Goal: Task Accomplishment & Management: Use online tool/utility

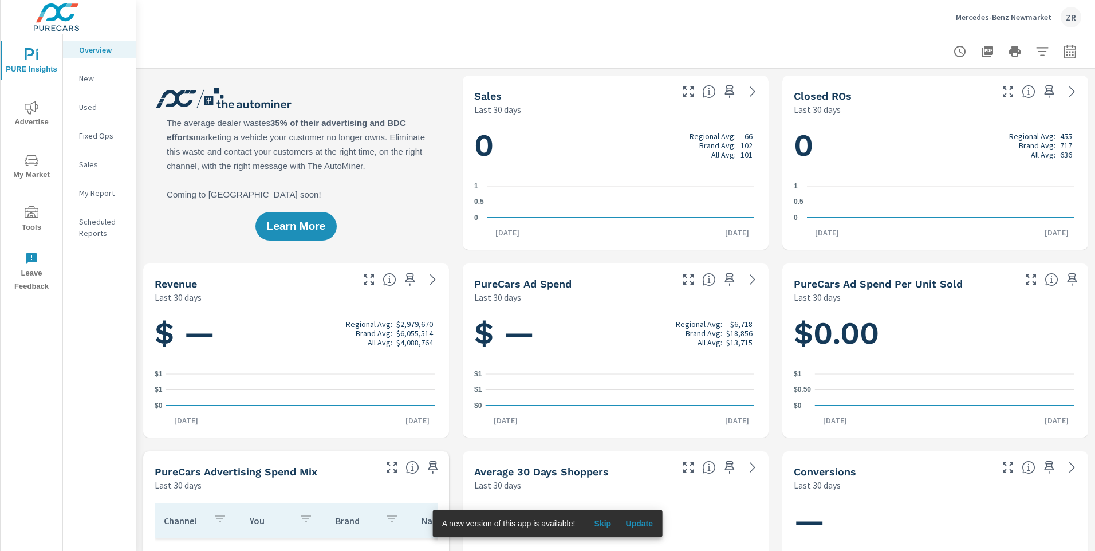
scroll to position [1, 0]
click at [31, 215] on icon "nav menu" at bounding box center [32, 211] width 14 height 11
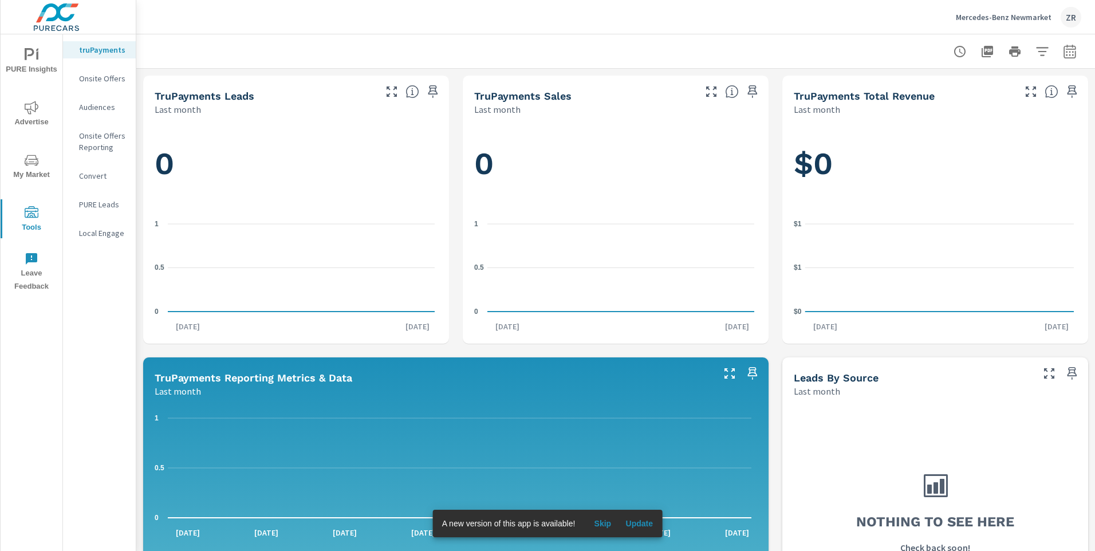
click at [106, 76] on p "Onsite Offers" at bounding box center [103, 78] width 48 height 11
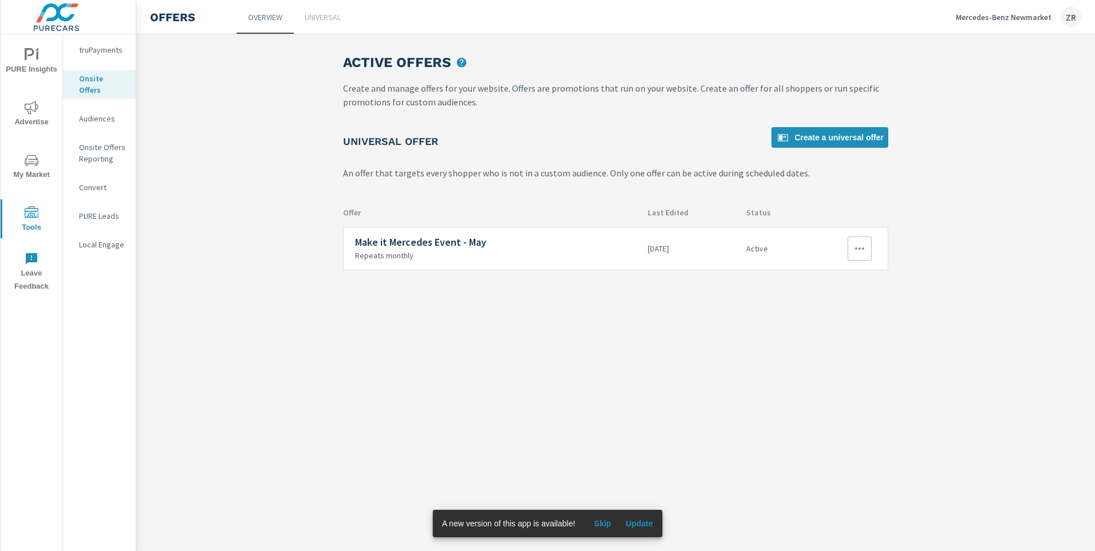
click at [863, 239] on button "button" at bounding box center [859, 248] width 24 height 24
click at [837, 275] on link "Edit" at bounding box center [840, 274] width 64 height 27
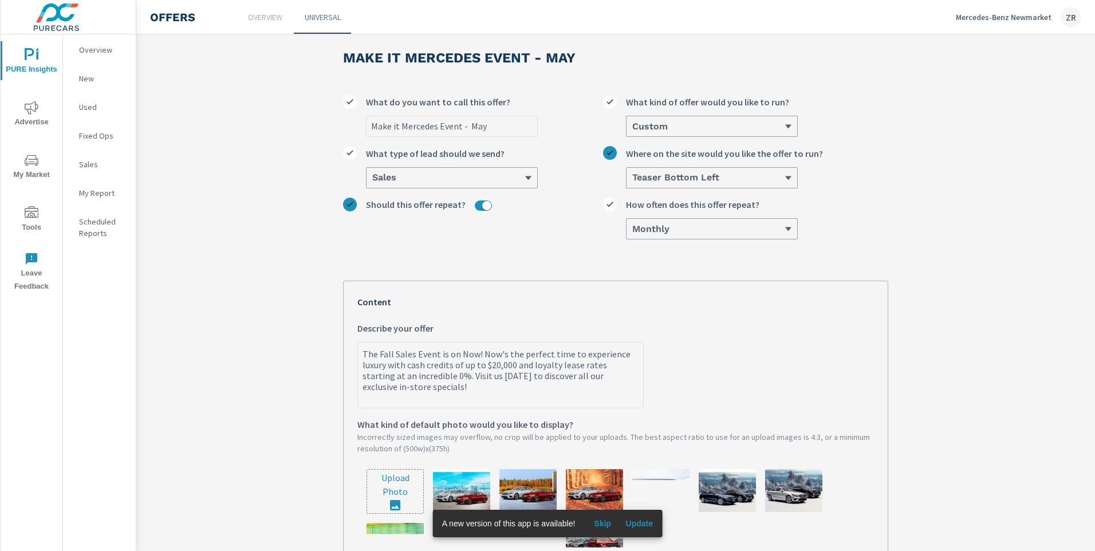
scroll to position [18, 0]
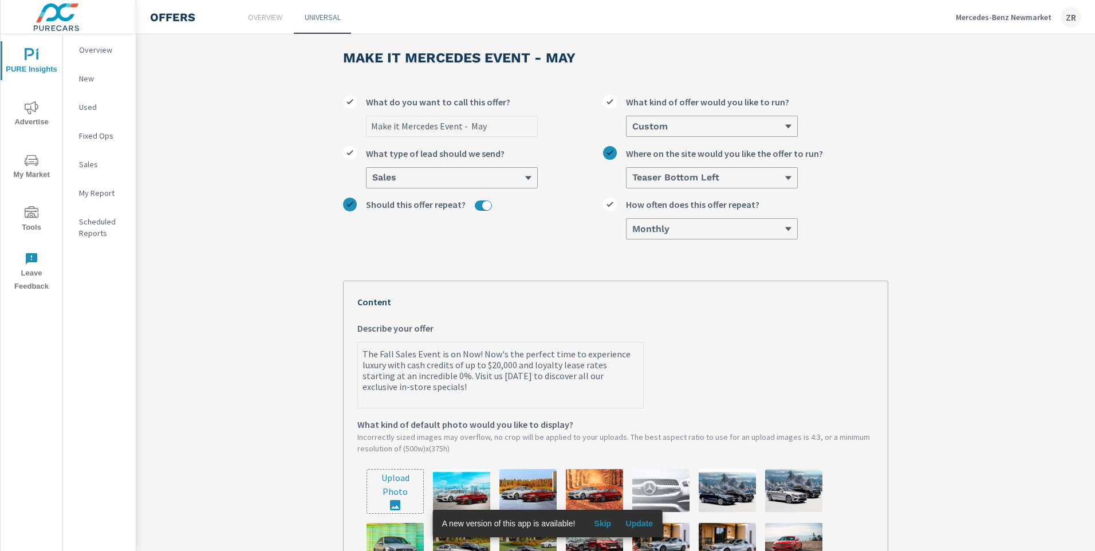
click at [397, 389] on textarea "The Fall Sales Event is on Now! Now's the perfect time to experience luxury wit…" at bounding box center [500, 376] width 285 height 64
click at [397, 390] on textarea "The Fall Sales Event is on Now! Now's the perfect time to experience luxury wit…" at bounding box center [500, 376] width 285 height 64
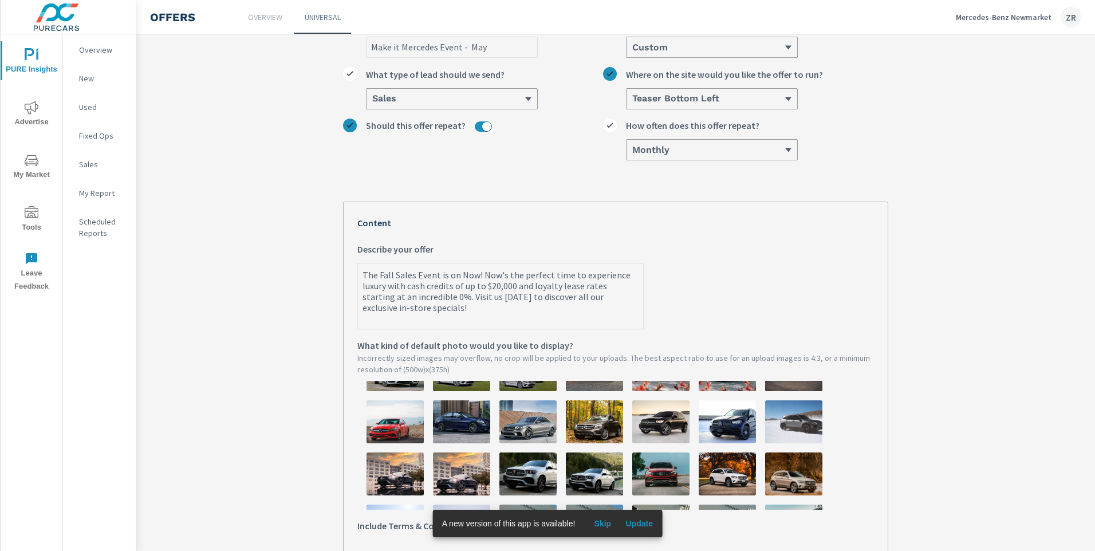
scroll to position [0, 0]
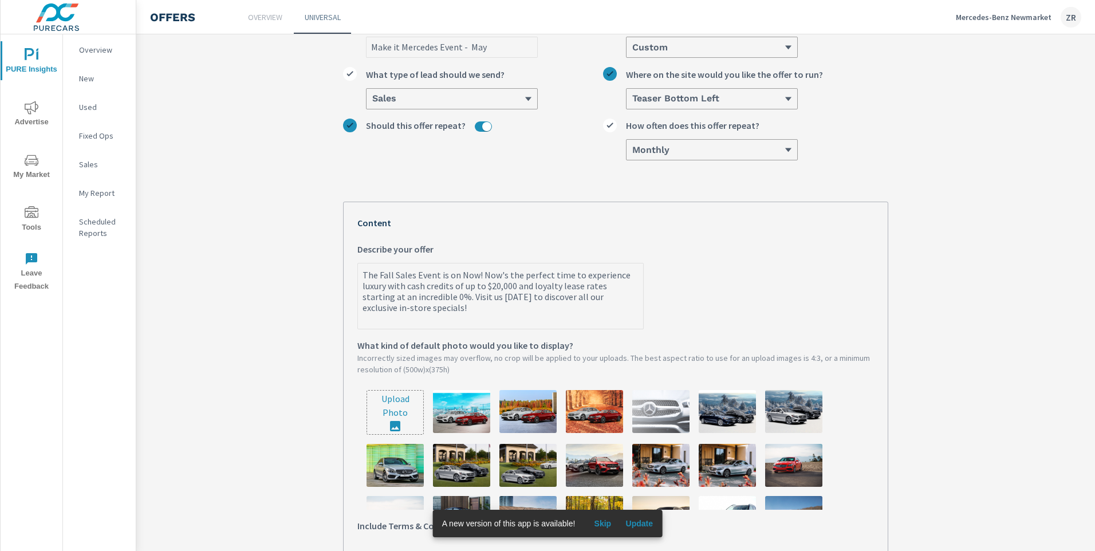
type textarea "x"
click at [397, 411] on input "file" at bounding box center [395, 412] width 56 height 44
type input "C:\fakepath\2024-11-25_02-G2 sign v2 200px.jpg"
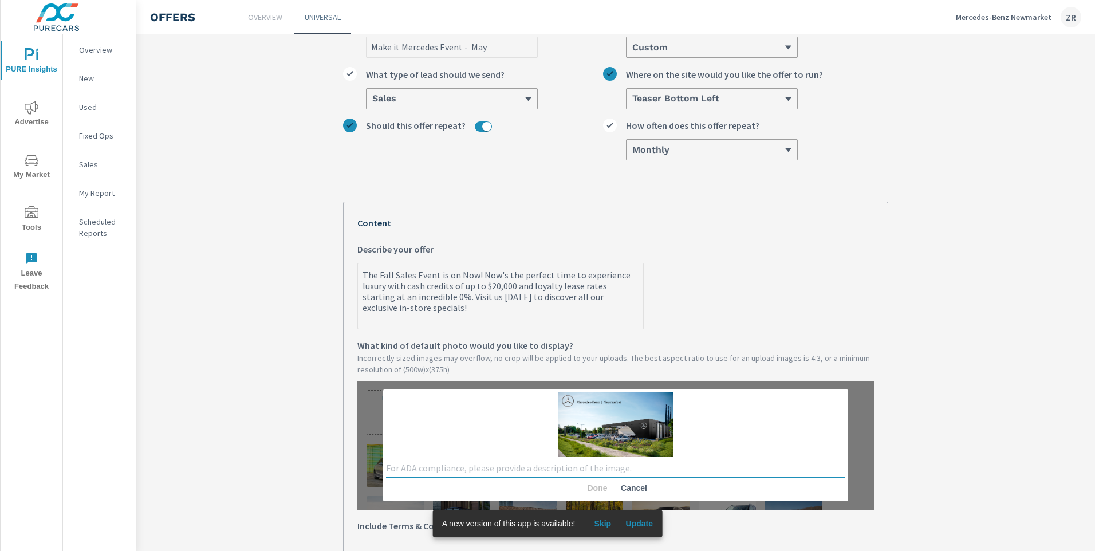
click at [419, 469] on textarea at bounding box center [615, 468] width 459 height 11
type textarea "MBN Dealership"
click at [583, 491] on span "Done" at bounding box center [596, 488] width 27 height 10
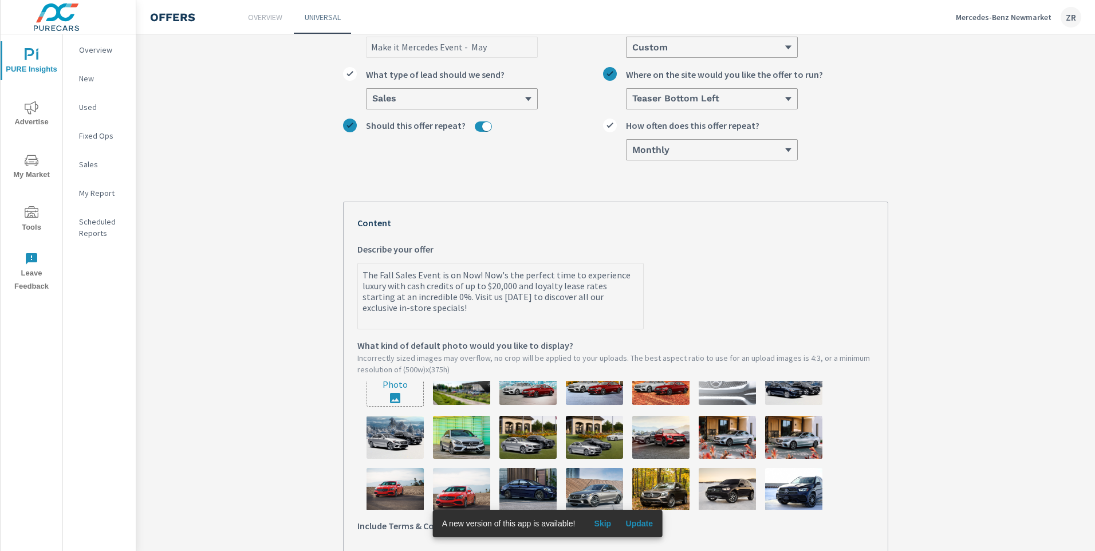
scroll to position [10, 0]
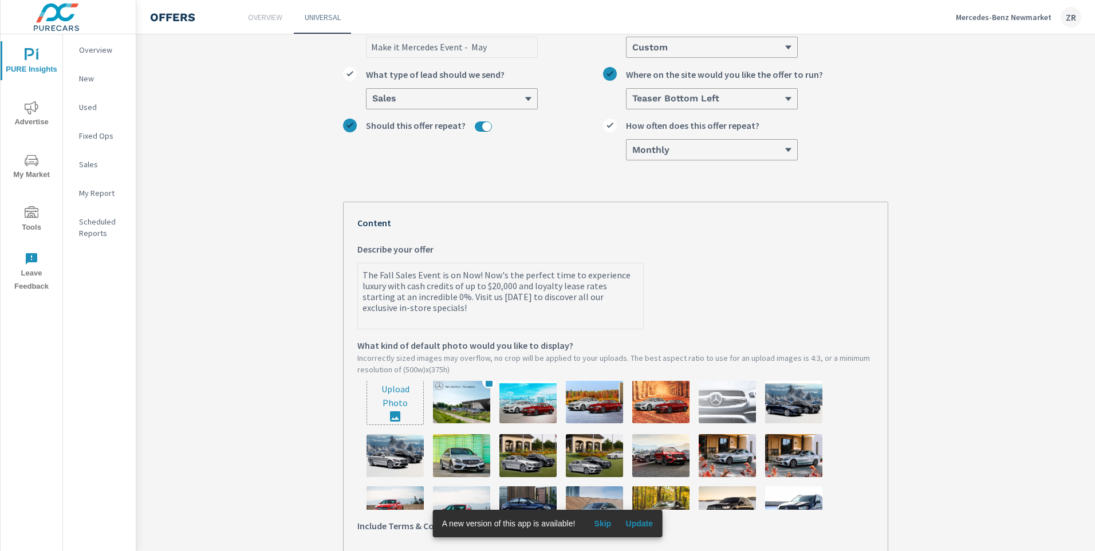
click at [461, 411] on img at bounding box center [461, 401] width 57 height 43
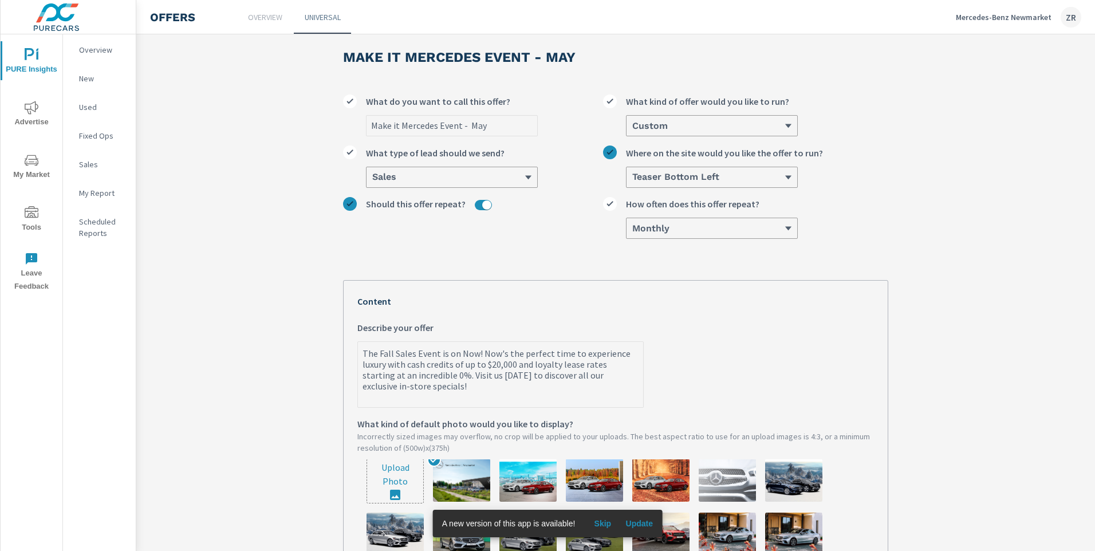
scroll to position [18, 0]
drag, startPoint x: 396, startPoint y: 388, endPoint x: 336, endPoint y: 352, distance: 70.4
click at [336, 352] on div "Make it Mercedes Event - May Make it Mercedes Event - May What do you want to c…" at bounding box center [615, 447] width 573 height 835
type textarea "x"
click at [757, 291] on div "Your Offer Preview 1 of 2 The Fall Sales Event is on Now! Now's the perfect tim…" at bounding box center [615, 535] width 545 height 509
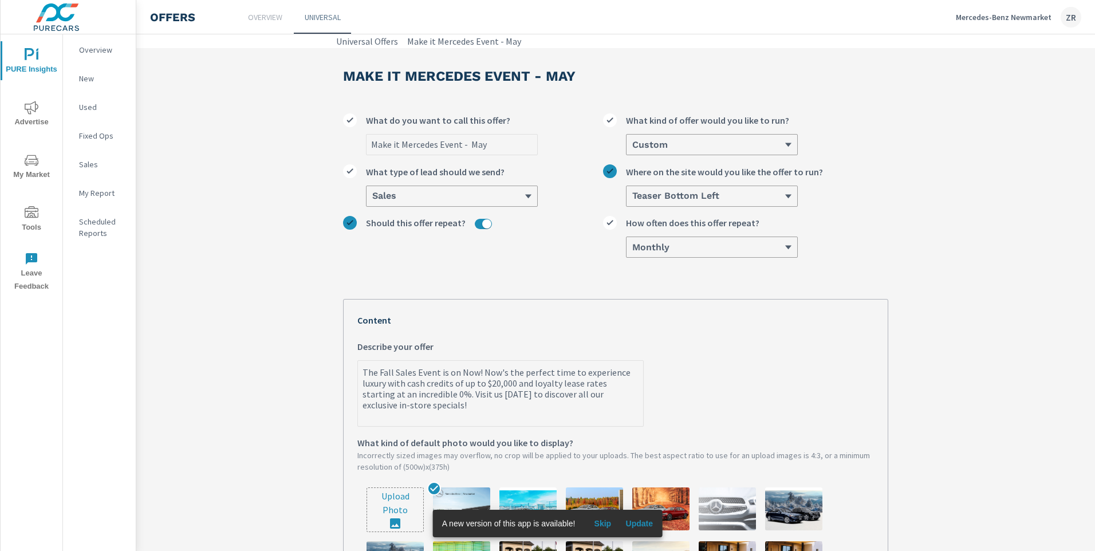
scroll to position [10, 0]
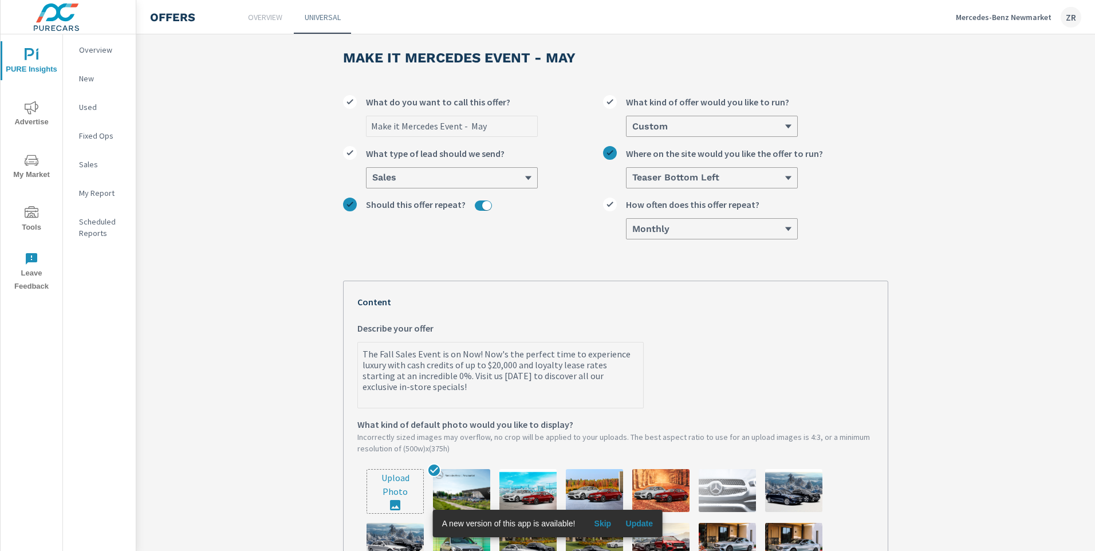
scroll to position [10, 0]
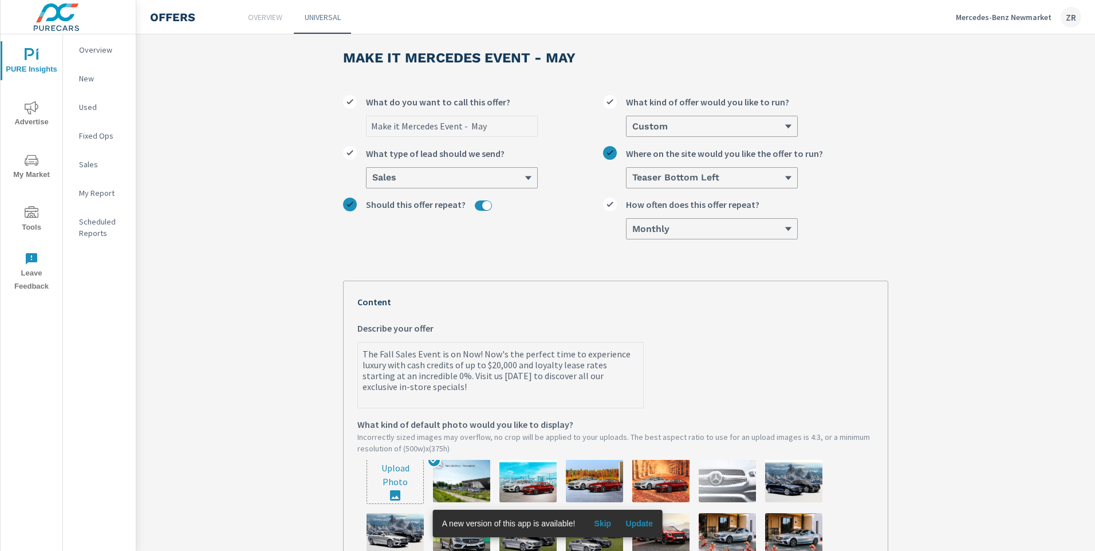
click at [419, 393] on textarea "The Fall Sales Event is on Now! Now's the perfect time to experience luxury wit…" at bounding box center [500, 376] width 285 height 64
drag, startPoint x: 419, startPoint y: 393, endPoint x: 357, endPoint y: 360, distance: 70.4
click at [358, 360] on textarea "The Fall Sales Event is on Now! Now's the perfect time to experience luxury wit…" at bounding box center [500, 376] width 285 height 64
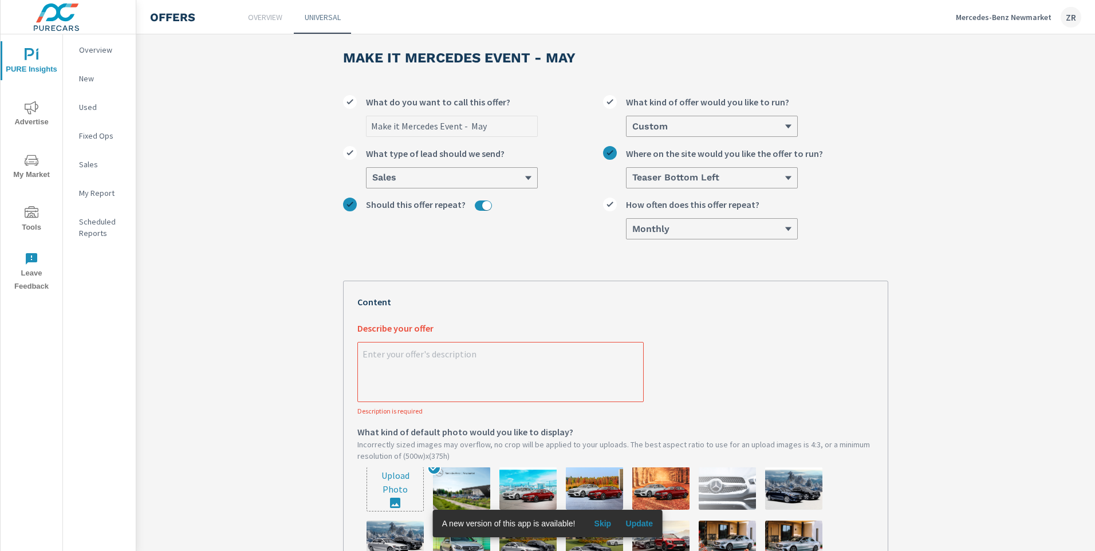
paste textarea "Mercedes-Benz Newmarket is making big changes, and we’re celebrating with a mas…"
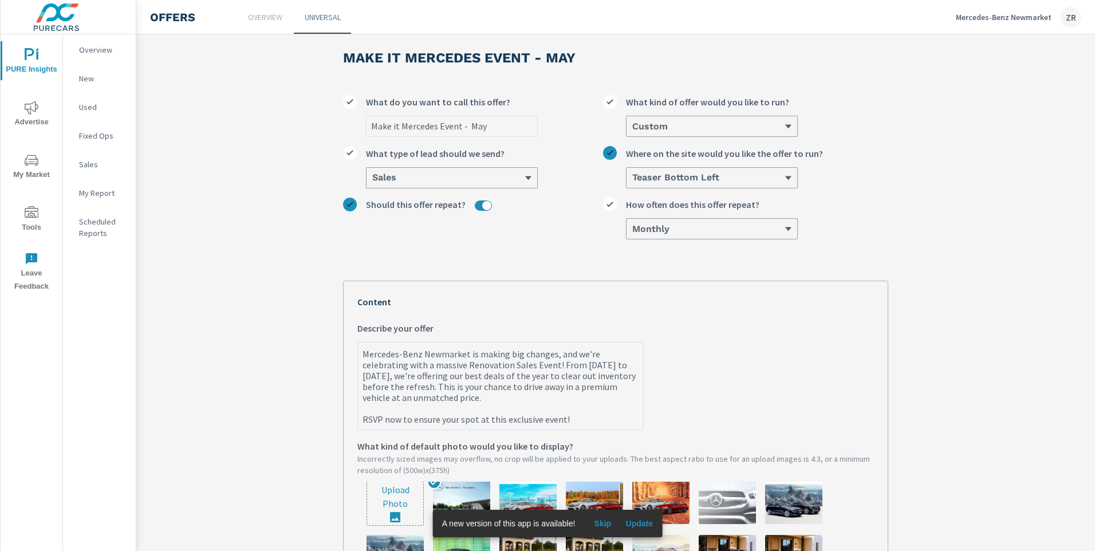
drag, startPoint x: 531, startPoint y: 403, endPoint x: 471, endPoint y: 388, distance: 62.1
click at [471, 388] on textarea "Mercedes-Benz Newmarket is making big changes, and we’re celebrating with a mas…" at bounding box center [500, 386] width 285 height 85
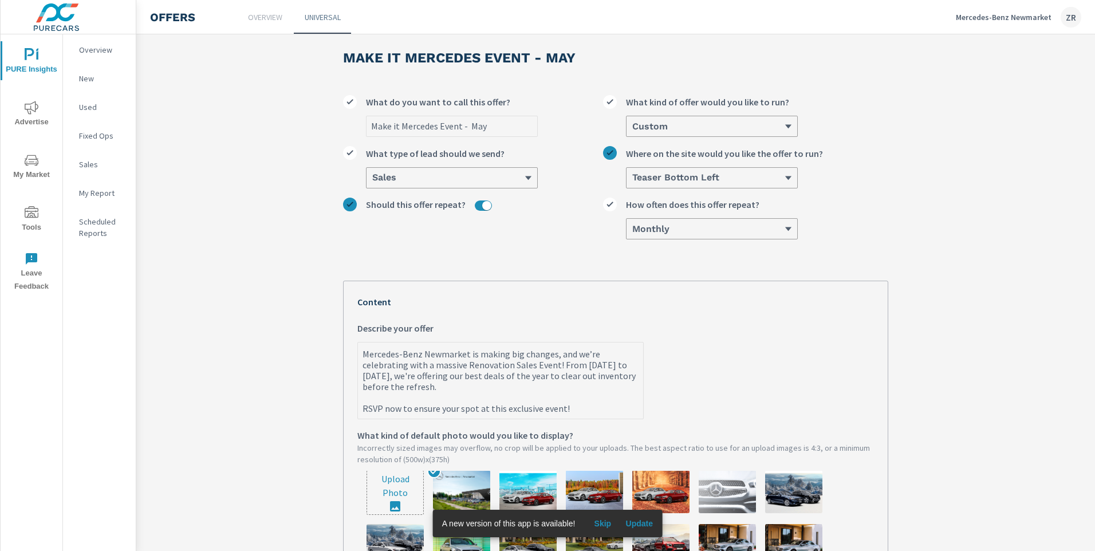
click at [358, 412] on textarea "Mercedes-Benz Newmarket is making big changes, and we’re celebrating with a mas…" at bounding box center [500, 381] width 285 height 74
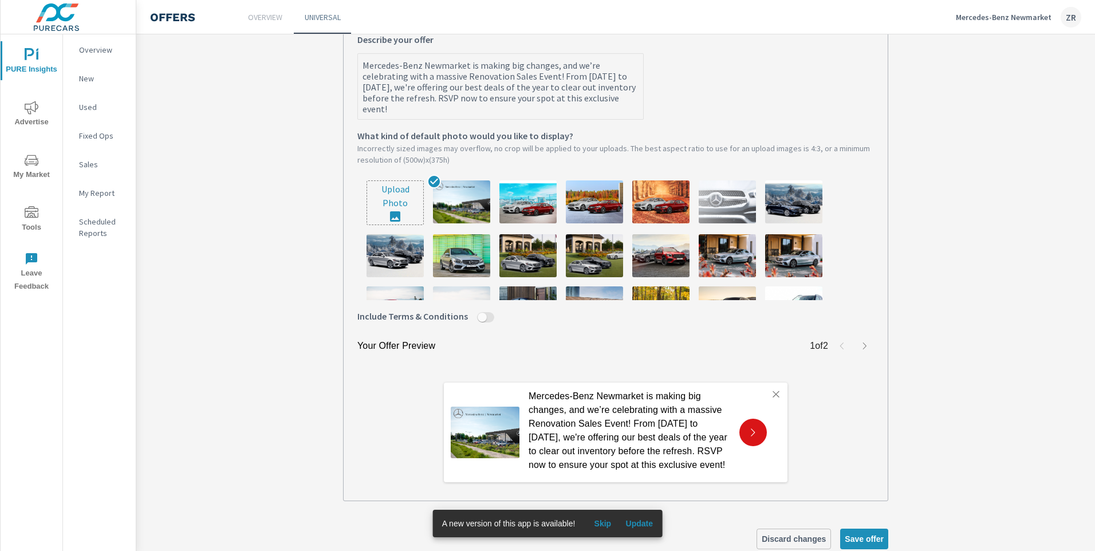
scroll to position [336, 0]
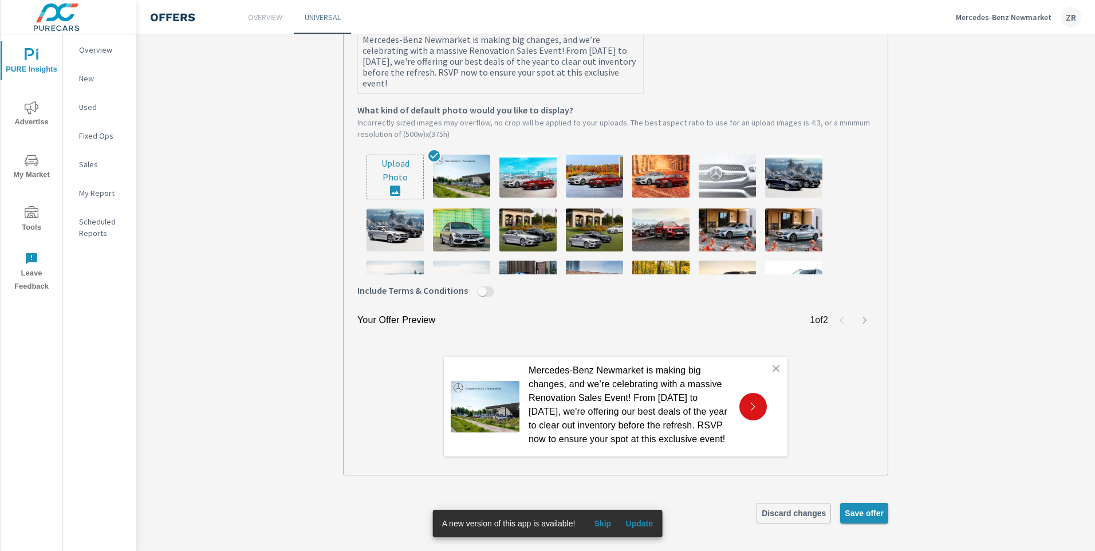
type textarea "Mercedes-Benz Newmarket is making big changes, and we’re celebrating with a mas…"
click at [879, 512] on span "Save offer" at bounding box center [863, 513] width 39 height 10
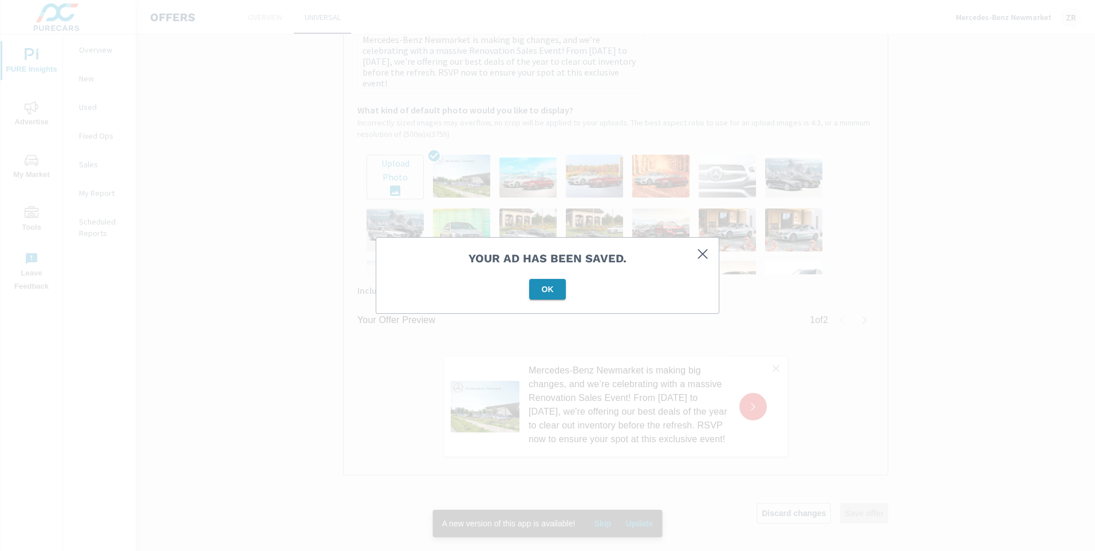
click at [551, 294] on span "OK" at bounding box center [547, 289] width 27 height 10
